Goal: Task Accomplishment & Management: Use online tool/utility

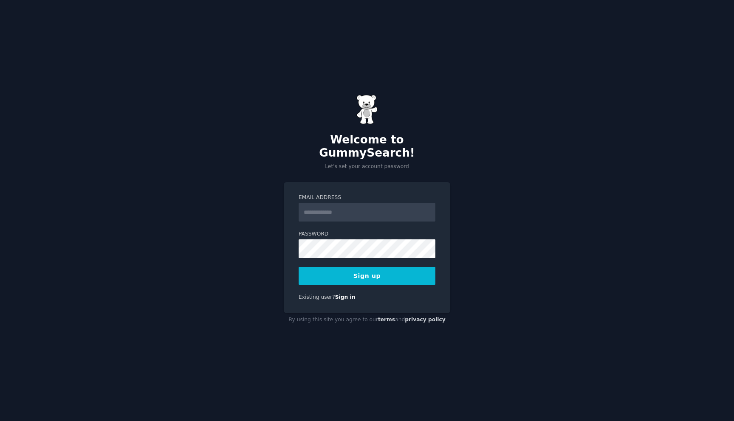
click at [314, 209] on input "Email Address" at bounding box center [366, 212] width 137 height 19
type input "**********"
click at [470, 335] on div "**********" at bounding box center [367, 210] width 734 height 421
click at [358, 267] on button "Sign up" at bounding box center [366, 276] width 137 height 18
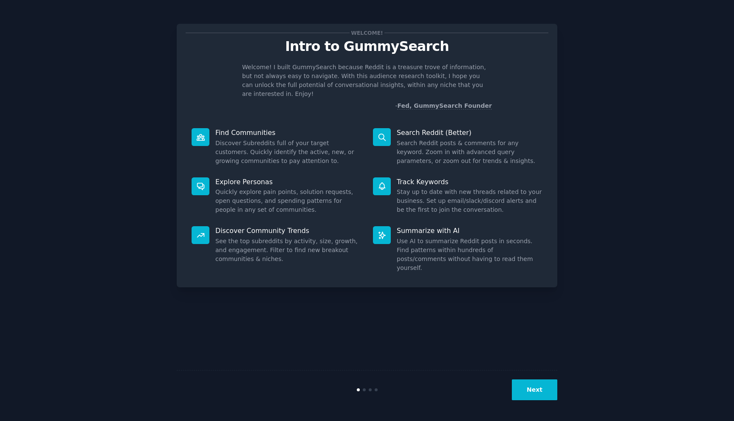
click at [542, 385] on button "Next" at bounding box center [534, 390] width 45 height 21
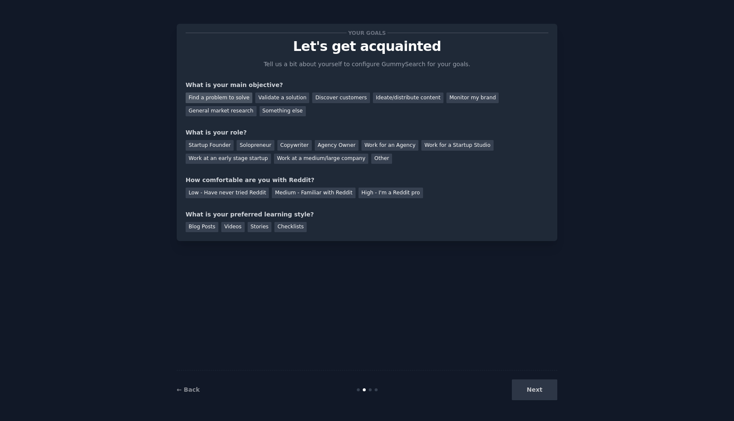
click at [224, 96] on div "Find a problem to solve" at bounding box center [219, 98] width 67 height 11
click at [283, 95] on div "Validate a solution" at bounding box center [282, 98] width 54 height 11
click at [218, 96] on div "Find a problem to solve" at bounding box center [219, 98] width 67 height 11
click at [259, 145] on div "Solopreneur" at bounding box center [254, 145] width 37 height 11
click at [288, 197] on div "Medium - Familiar with Reddit" at bounding box center [313, 193] width 83 height 11
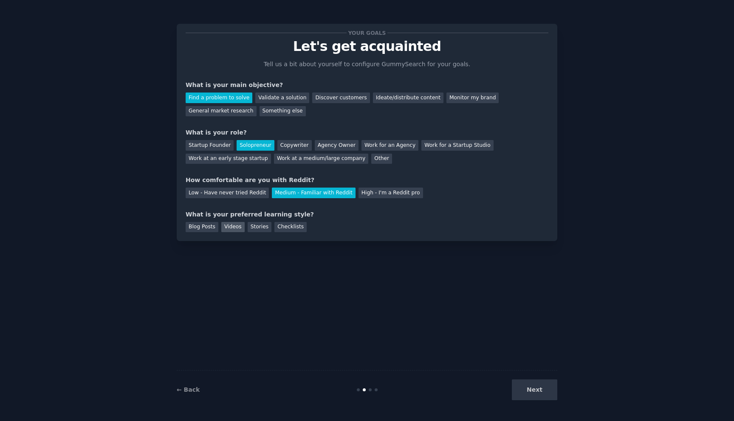
click at [232, 230] on div "Videos" at bounding box center [232, 227] width 23 height 11
click at [211, 227] on div "Blog Posts" at bounding box center [202, 227] width 33 height 11
click at [542, 388] on button "Next" at bounding box center [534, 390] width 45 height 21
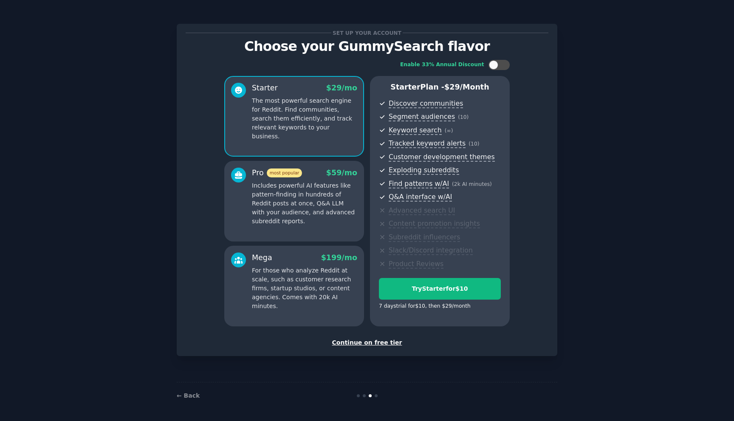
click at [359, 343] on div "Continue on free tier" at bounding box center [367, 342] width 363 height 9
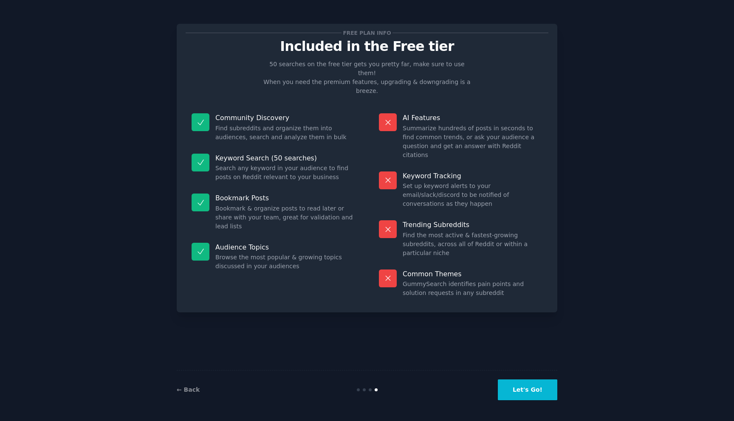
click at [529, 392] on button "Let's Go!" at bounding box center [527, 390] width 59 height 21
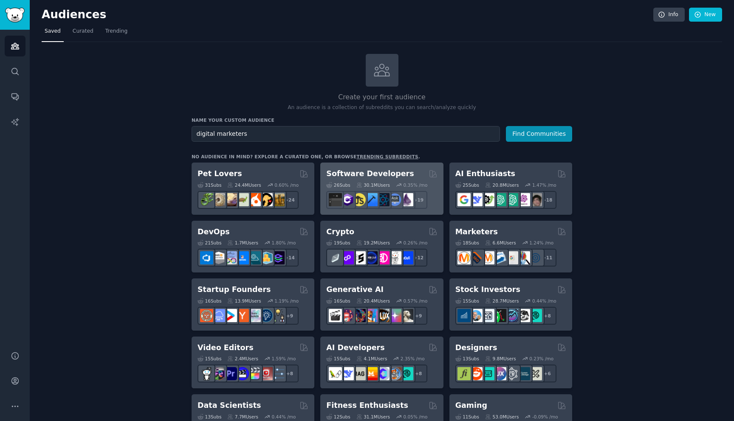
type input "digital marketers"
click at [506, 126] on button "Find Communities" at bounding box center [539, 134] width 66 height 16
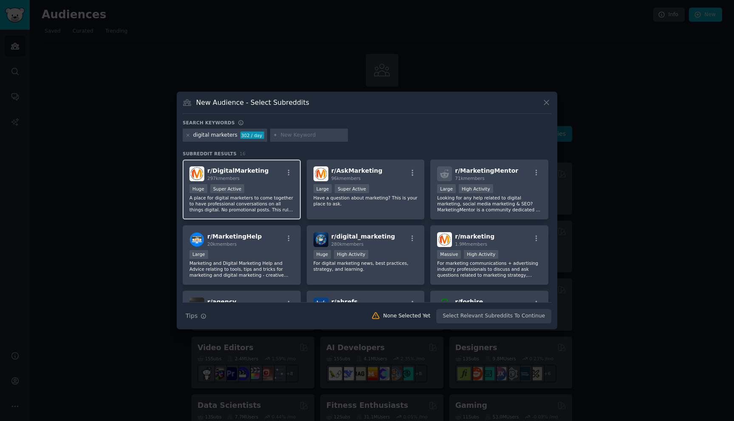
click at [291, 189] on div "Huge Super Active" at bounding box center [241, 189] width 104 height 11
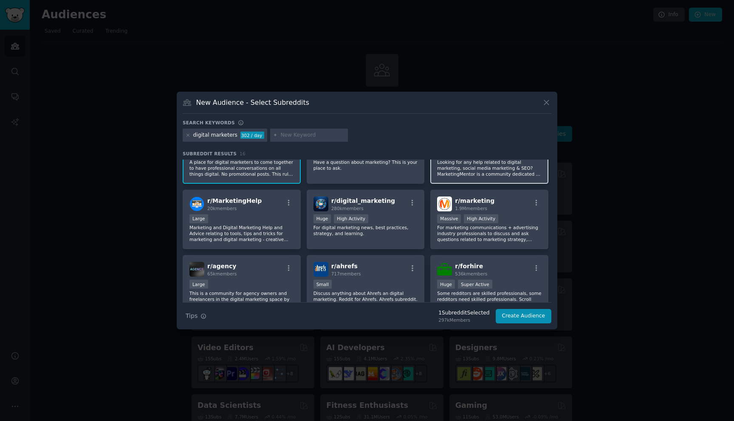
scroll to position [39, 0]
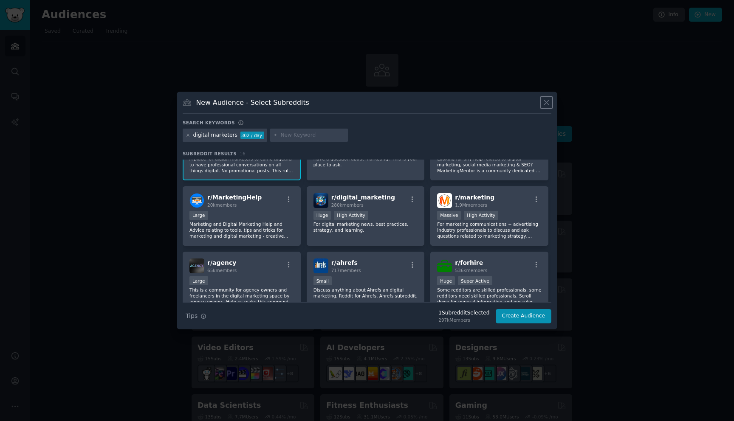
click at [546, 101] on icon at bounding box center [546, 102] width 9 height 9
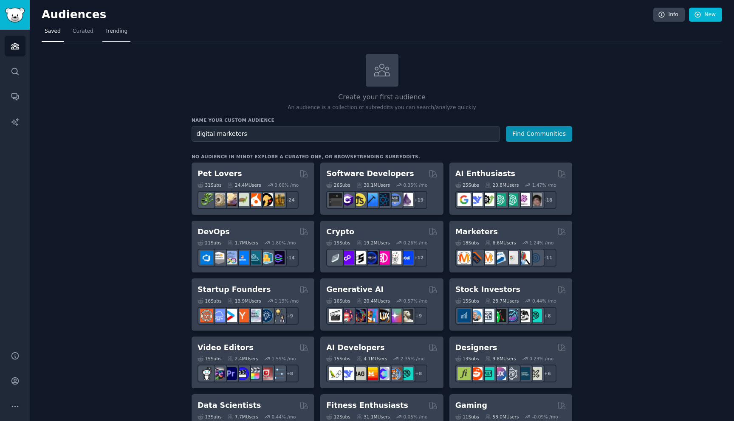
click at [113, 35] on link "Trending" at bounding box center [116, 33] width 28 height 17
